Goal: Find specific page/section: Find specific page/section

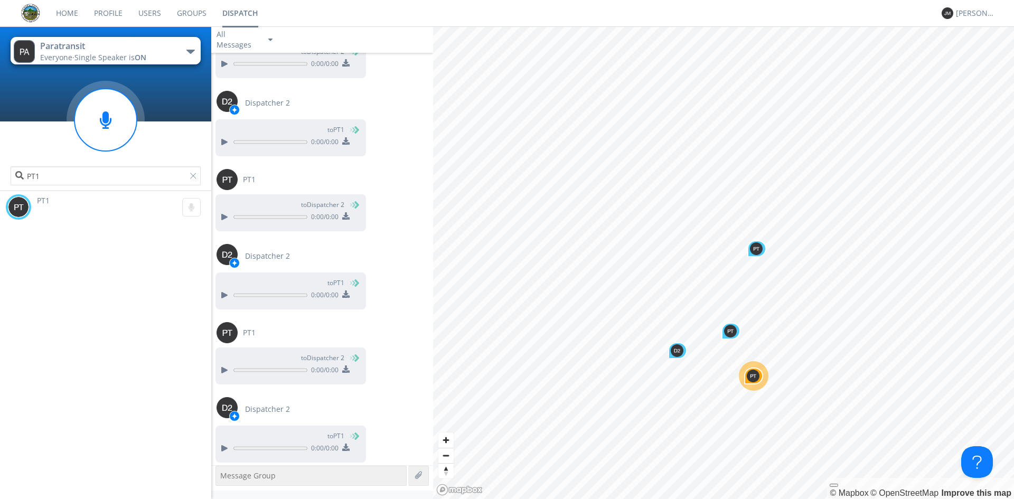
scroll to position [4035, 0]
click at [117, 48] on div "Paratransit" at bounding box center [99, 46] width 119 height 12
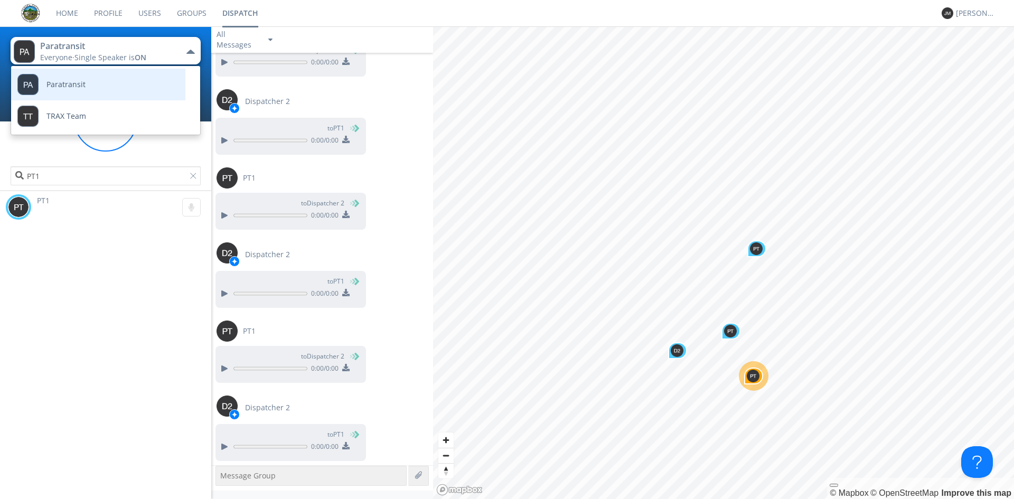
click at [107, 88] on link "Paratransit" at bounding box center [90, 85] width 158 height 32
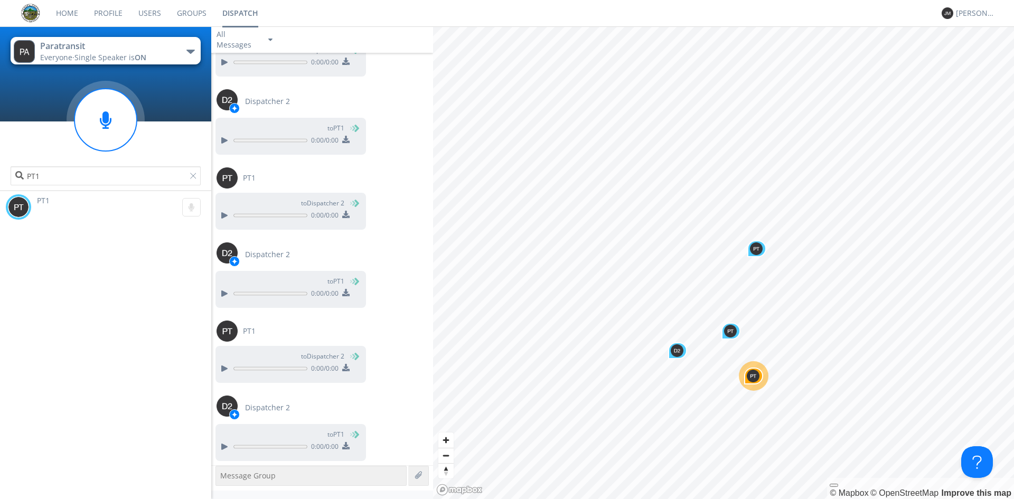
click at [137, 53] on span "ON" at bounding box center [141, 57] width 12 height 10
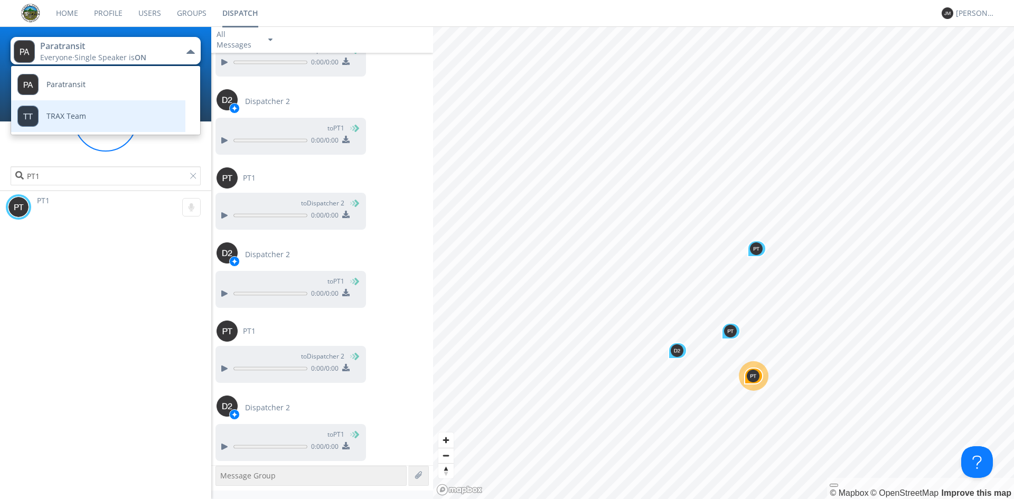
click at [112, 116] on link "TRAX Team" at bounding box center [90, 116] width 158 height 32
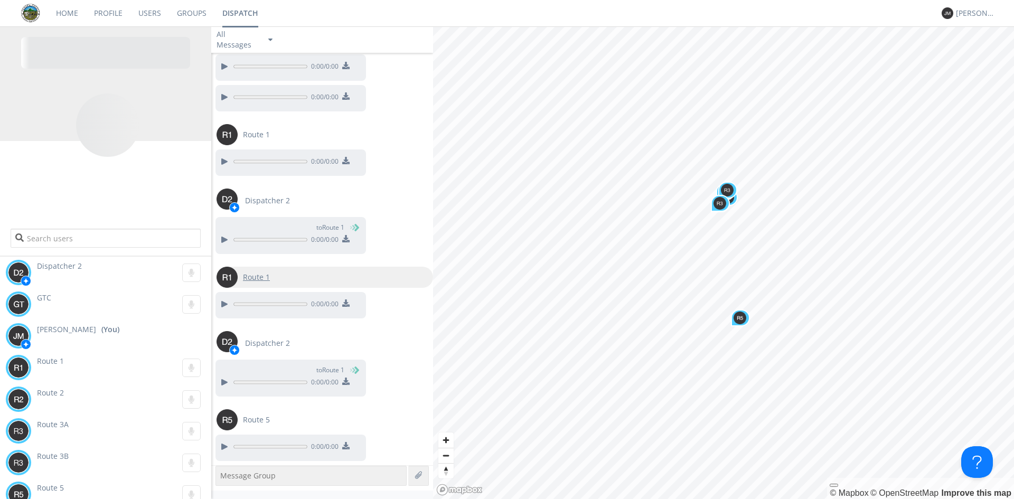
scroll to position [972, 0]
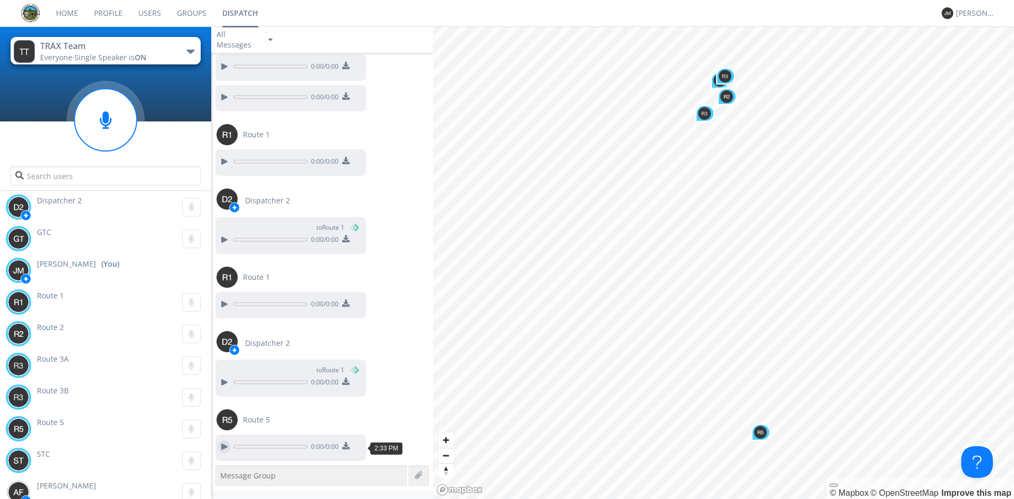
click at [221, 446] on div at bounding box center [224, 446] width 13 height 13
click at [222, 446] on div at bounding box center [224, 446] width 13 height 13
drag, startPoint x: 227, startPoint y: 416, endPoint x: 220, endPoint y: 401, distance: 16.1
click at [227, 415] on img at bounding box center [227, 419] width 21 height 21
type input "Route 5"
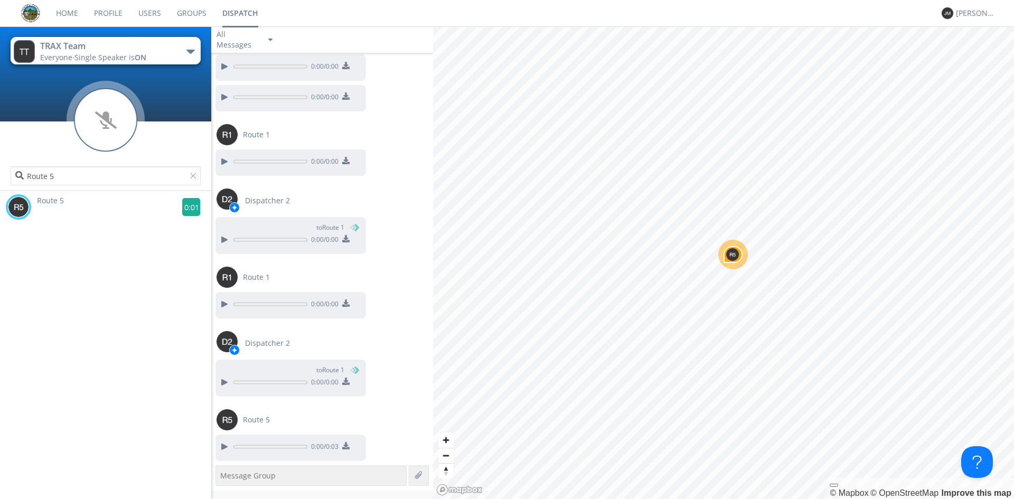
click at [186, 206] on g at bounding box center [191, 207] width 18 height 18
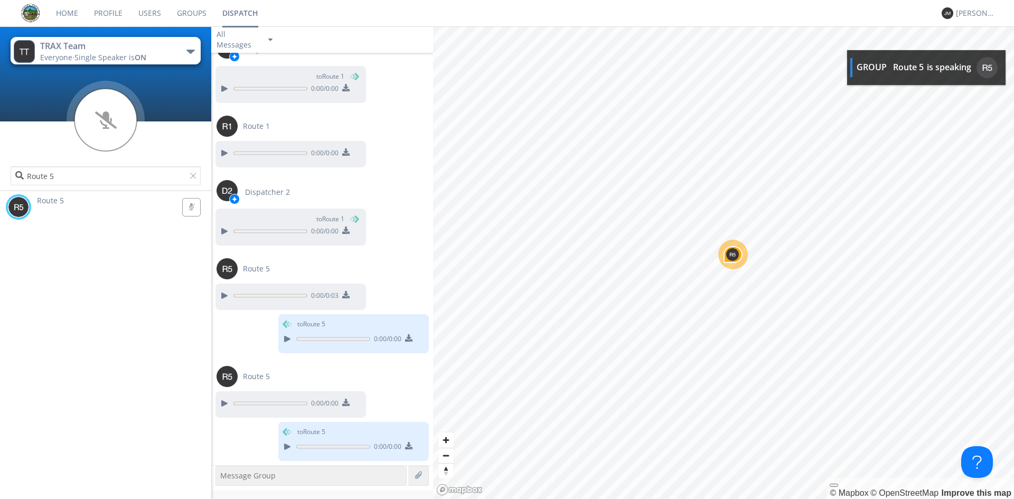
scroll to position [1188, 0]
